Goal: Consume media (video, audio)

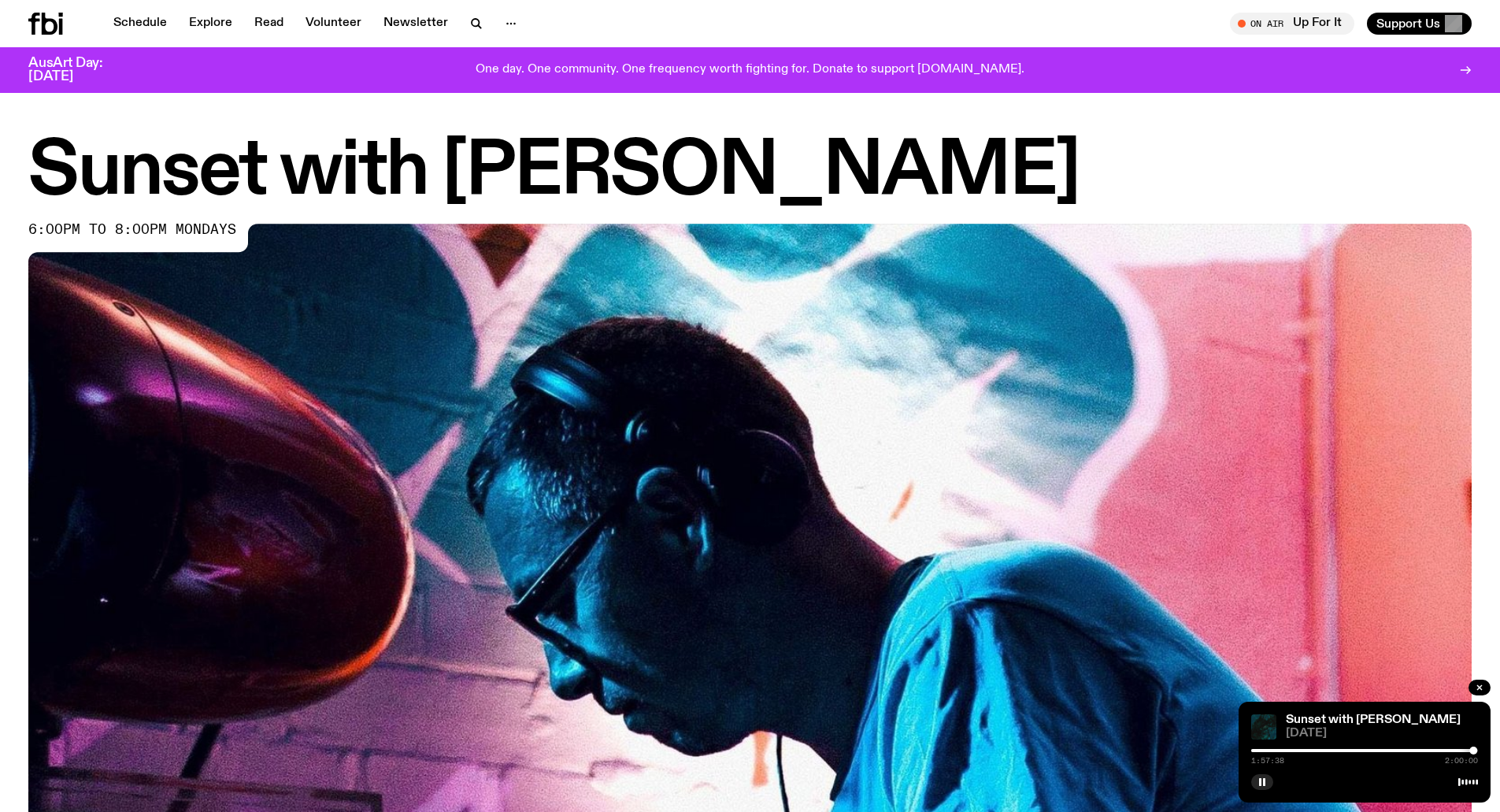
scroll to position [844, 0]
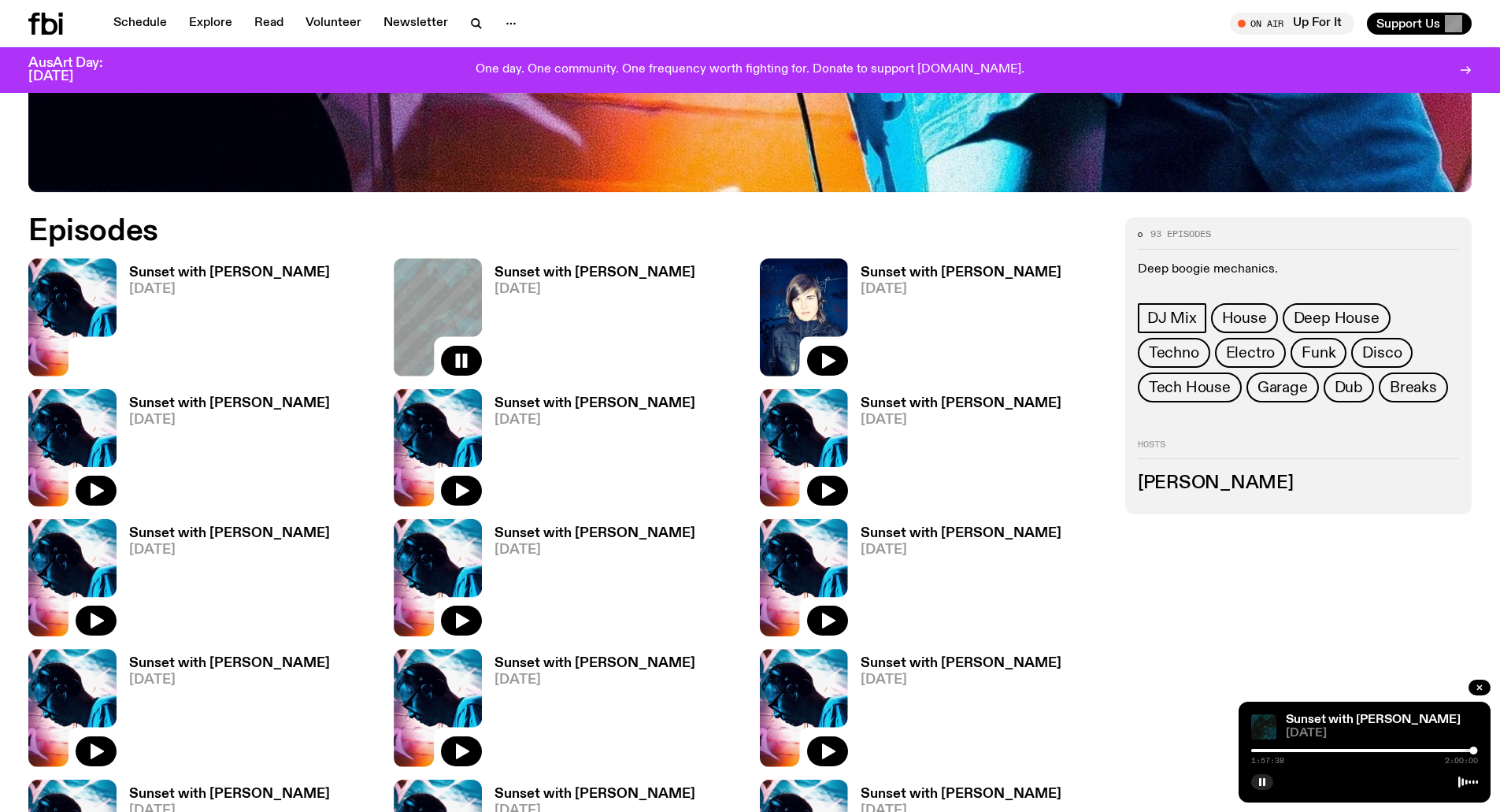
click at [85, 303] on img at bounding box center [73, 317] width 89 height 118
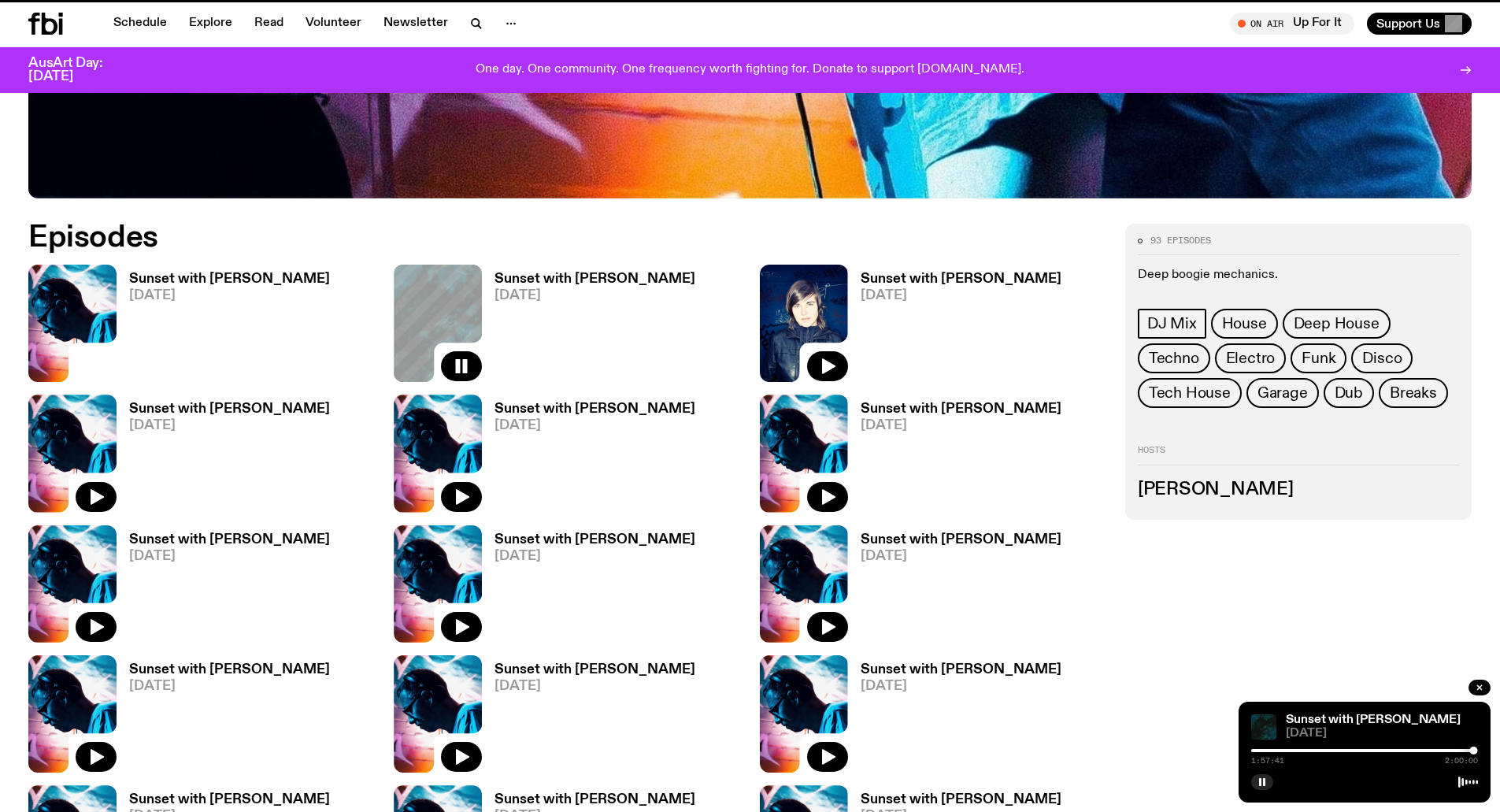
scroll to position [831, 0]
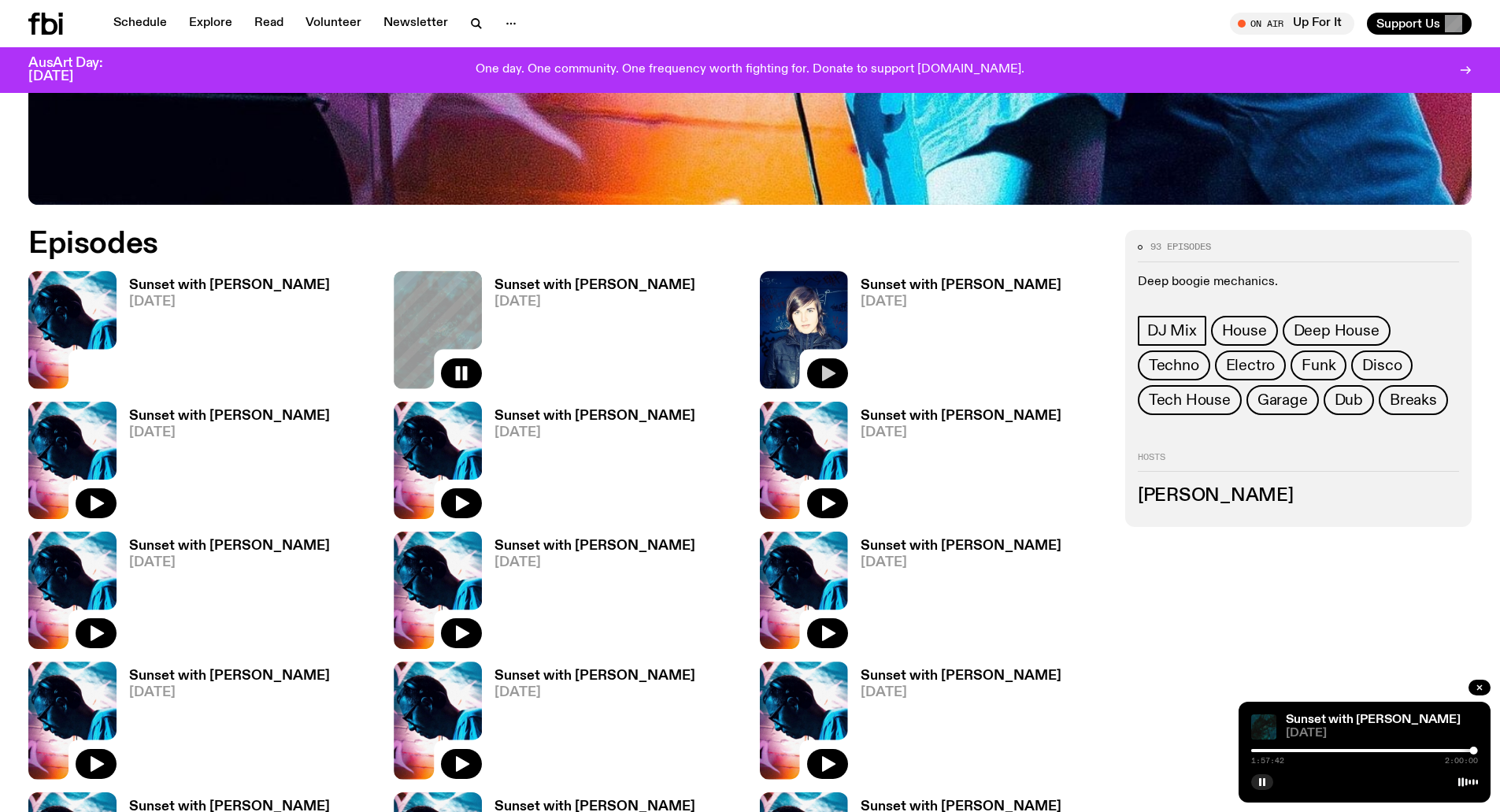
click at [823, 367] on icon "button" at bounding box center [827, 373] width 19 height 19
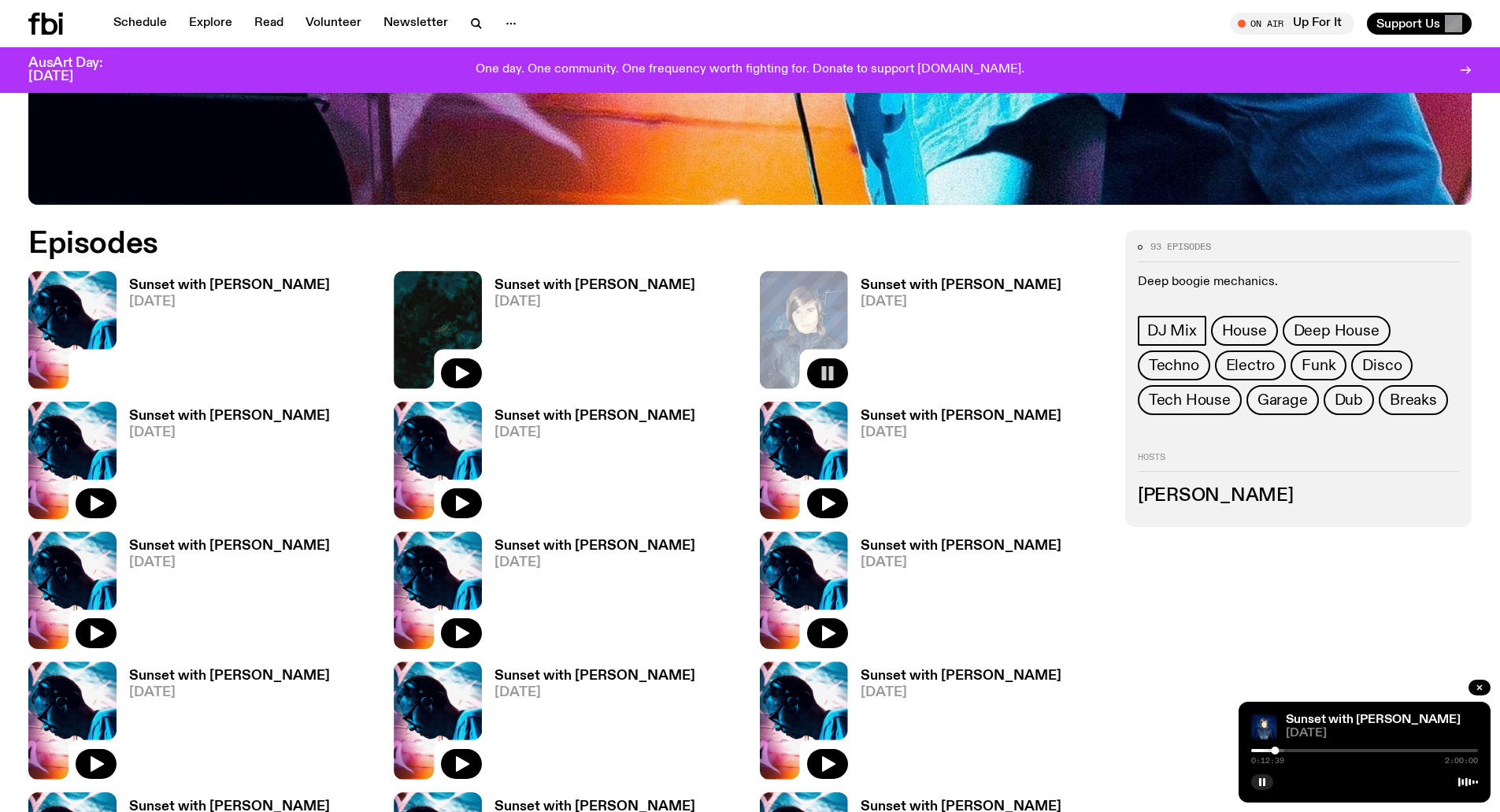
drag, startPoint x: 1259, startPoint y: 784, endPoint x: 1250, endPoint y: 789, distance: 10.3
click at [1259, 784] on icon "button" at bounding box center [1262, 782] width 10 height 10
click at [1264, 781] on icon "button" at bounding box center [1263, 782] width 7 height 8
click at [1264, 783] on rect "button" at bounding box center [1264, 782] width 3 height 8
